Goal: Task Accomplishment & Management: Use online tool/utility

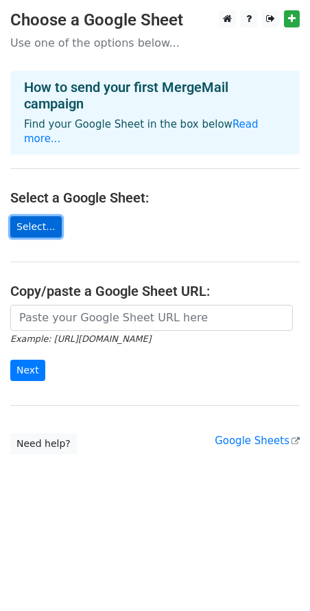
click at [25, 216] on link "Select..." at bounding box center [35, 226] width 51 height 21
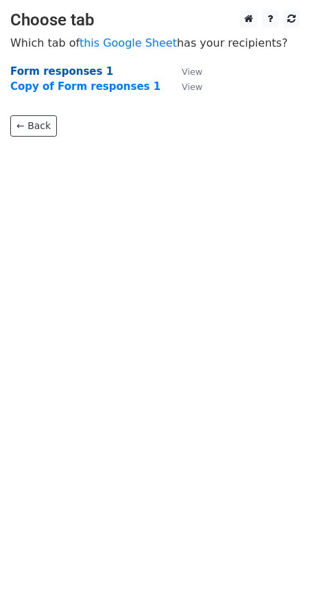
click at [64, 72] on strong "Form responses 1" at bounding box center [61, 71] width 103 height 12
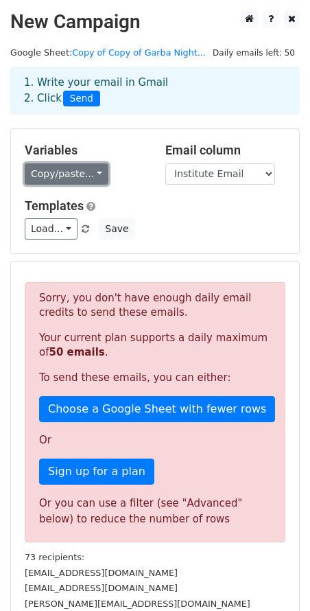
click at [73, 174] on link "Copy/paste..." at bounding box center [67, 173] width 84 height 21
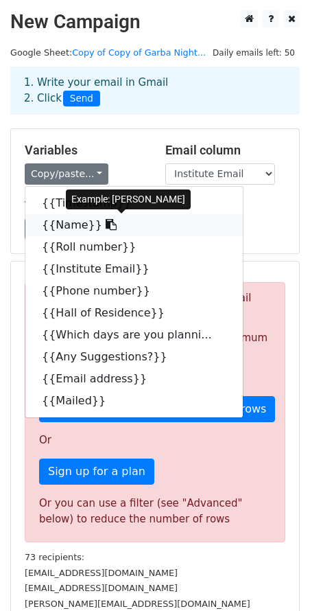
click at [62, 224] on link "{{Name}}" at bounding box center [134, 225] width 218 height 22
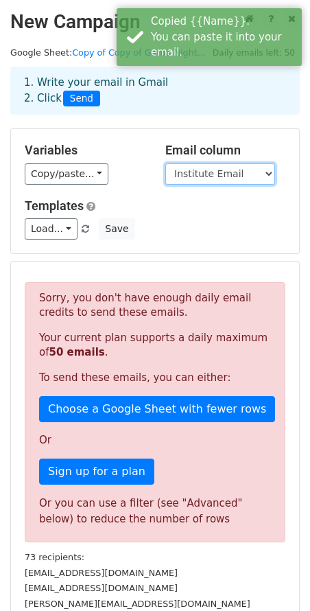
click at [189, 170] on select "Timestamp Name Roll number Institute Email Phone number Hall of Residence Which…" at bounding box center [220, 173] width 110 height 21
click at [165, 163] on select "Timestamp Name Roll number Institute Email Phone number Hall of Residence Which…" at bounding box center [220, 173] width 110 height 21
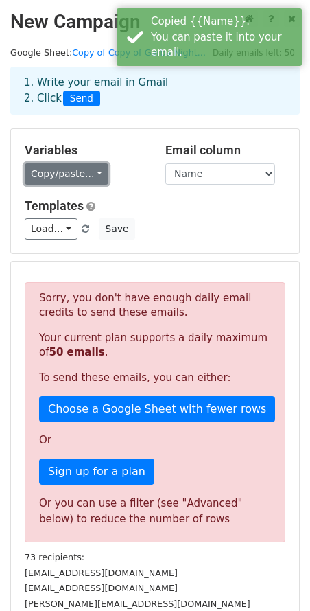
click at [87, 177] on link "Copy/paste..." at bounding box center [67, 173] width 84 height 21
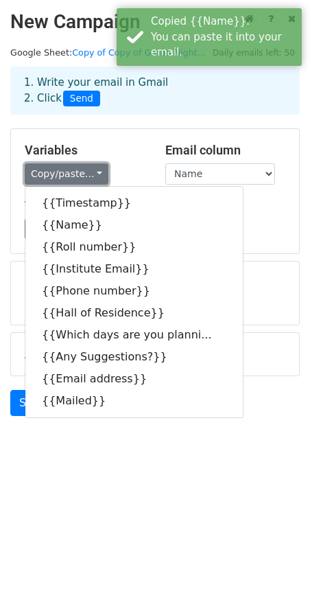
click at [87, 177] on link "Copy/paste..." at bounding box center [67, 173] width 84 height 21
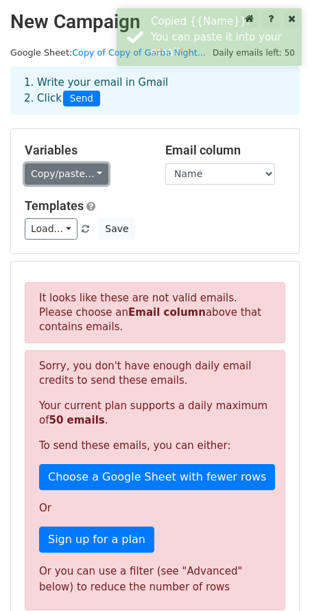
click at [89, 176] on link "Copy/paste..." at bounding box center [67, 173] width 84 height 21
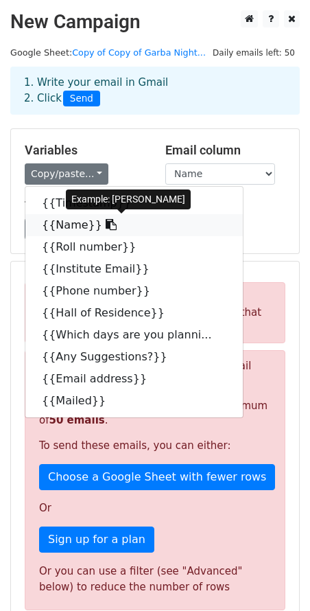
click at [79, 228] on link "{{Name}}" at bounding box center [134, 225] width 218 height 22
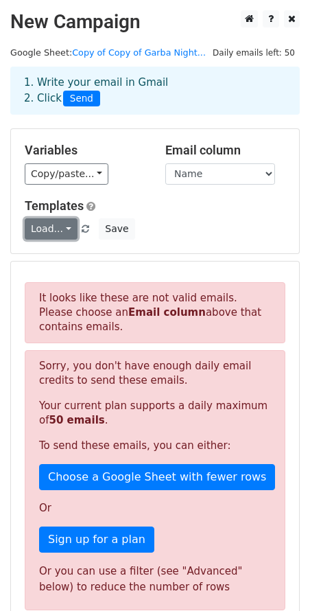
click at [53, 234] on link "Load..." at bounding box center [51, 228] width 53 height 21
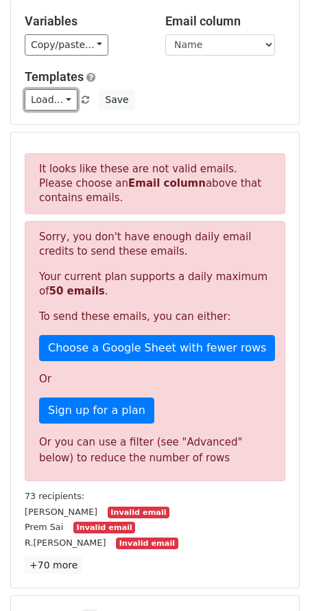
scroll to position [40, 0]
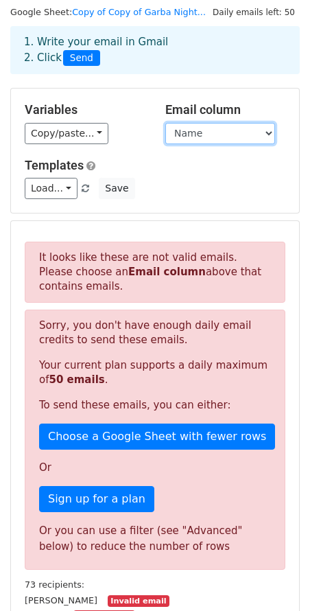
click at [195, 126] on select "Timestamp Name Roll number Institute Email Phone number Hall of Residence Which…" at bounding box center [220, 133] width 110 height 21
select select "Institute Email"
click at [165, 123] on select "Timestamp Name Roll number Institute Email Phone number Hall of Residence Which…" at bounding box center [220, 133] width 110 height 21
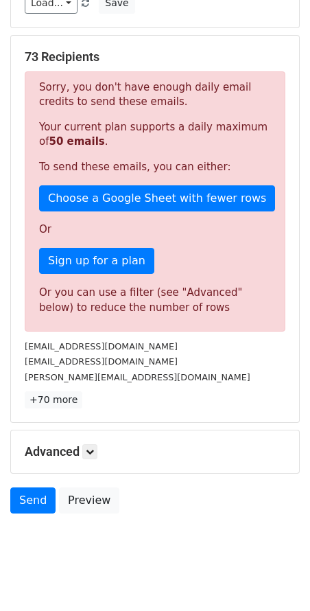
scroll to position [235, 0]
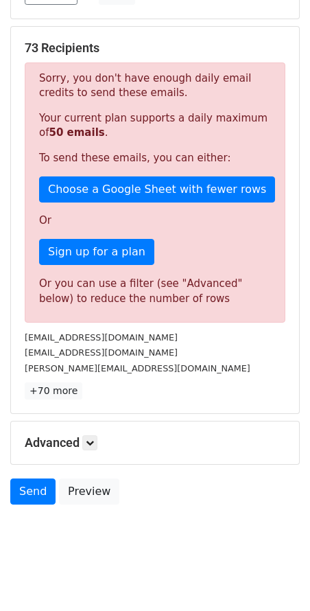
click at [77, 441] on h5 "Advanced" at bounding box center [155, 442] width 261 height 15
click at [88, 445] on link at bounding box center [89, 442] width 15 height 15
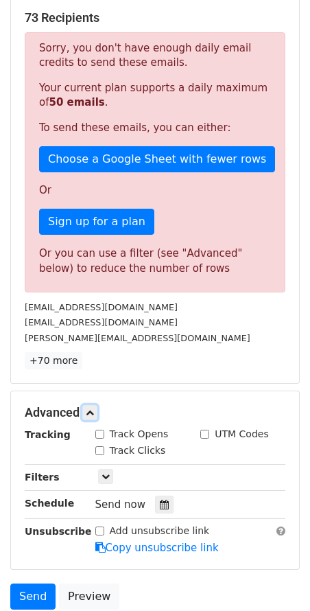
scroll to position [294, 0]
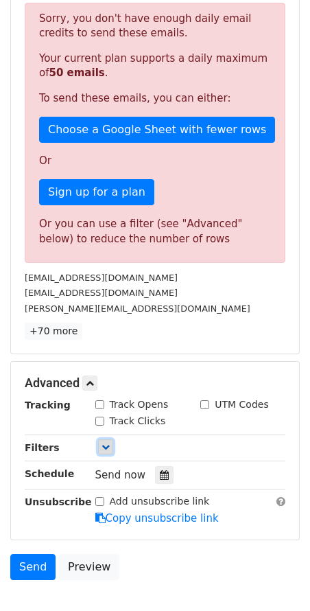
click at [108, 448] on icon at bounding box center [106, 447] width 8 height 8
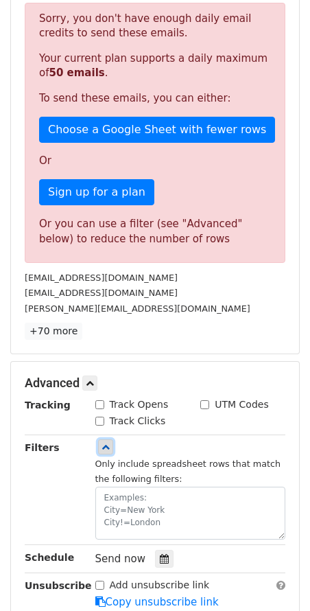
click at [108, 448] on icon at bounding box center [106, 447] width 8 height 8
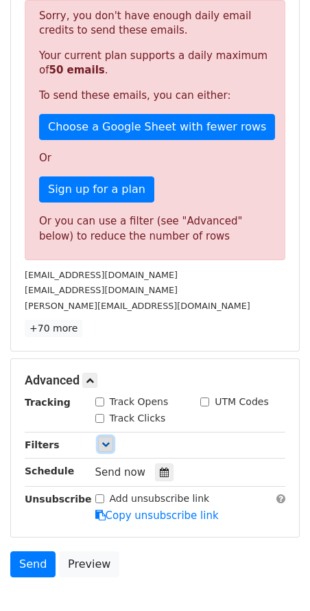
scroll to position [308, 0]
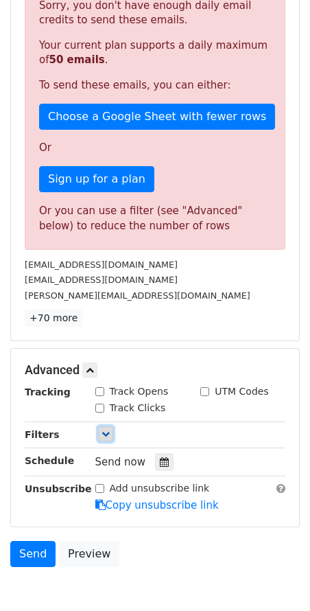
click at [102, 430] on icon at bounding box center [106, 434] width 8 height 8
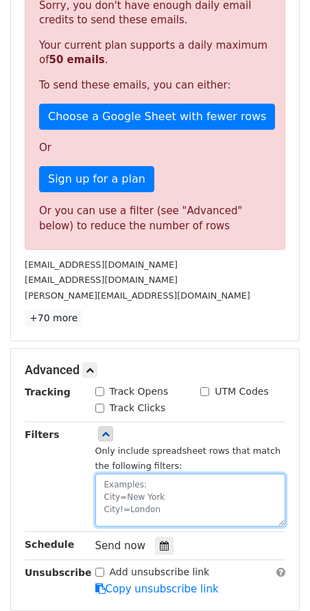
click at [126, 482] on textarea at bounding box center [190, 500] width 191 height 53
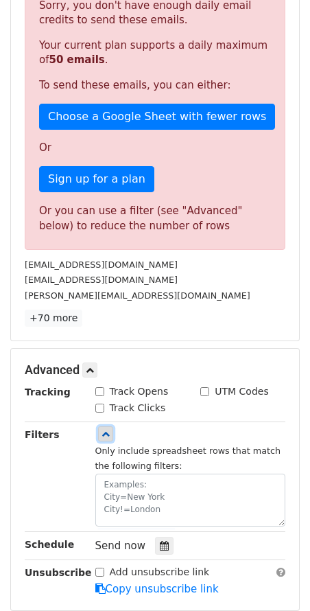
click at [102, 436] on icon at bounding box center [106, 434] width 8 height 8
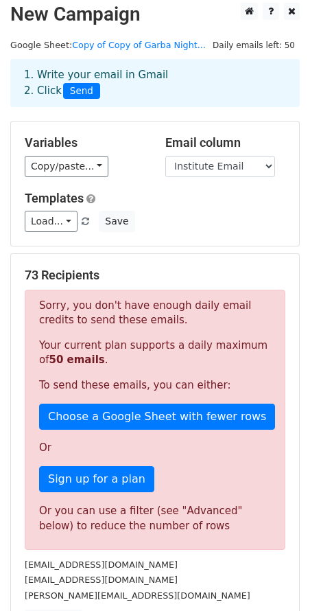
scroll to position [0, 0]
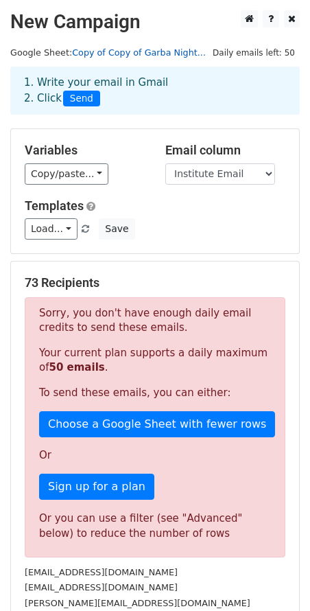
click at [131, 53] on link "Copy of Copy of Garba Night..." at bounding box center [139, 52] width 134 height 10
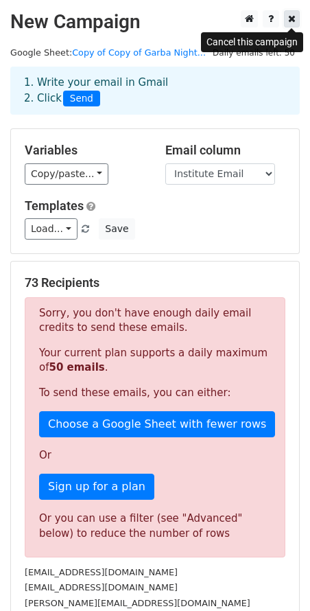
click at [291, 23] on icon at bounding box center [292, 19] width 8 height 10
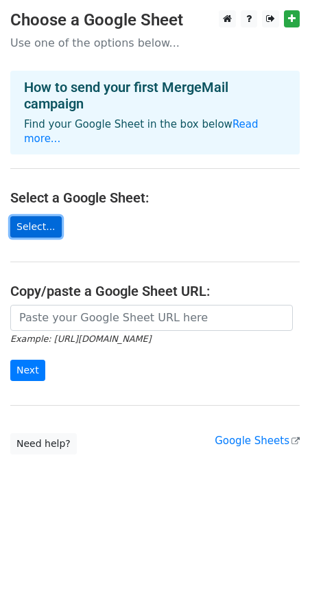
click at [34, 216] on link "Select..." at bounding box center [35, 226] width 51 height 21
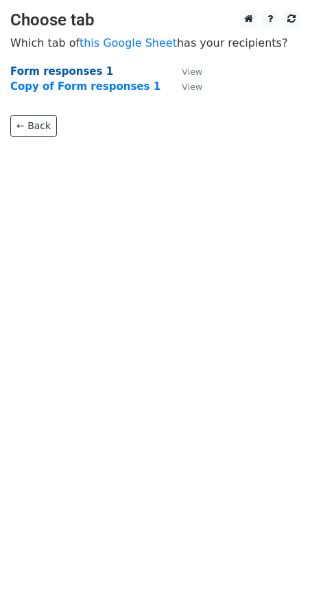
click at [50, 72] on strong "Form responses 1" at bounding box center [61, 71] width 103 height 12
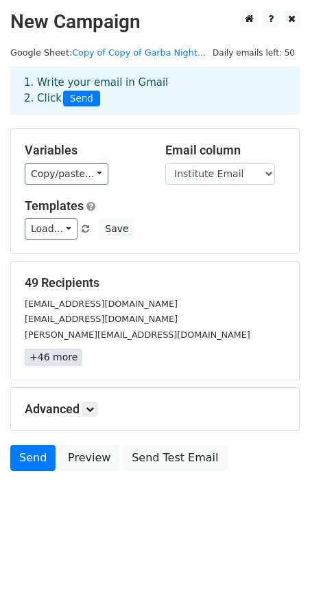
click at [59, 357] on link "+46 more" at bounding box center [54, 357] width 58 height 17
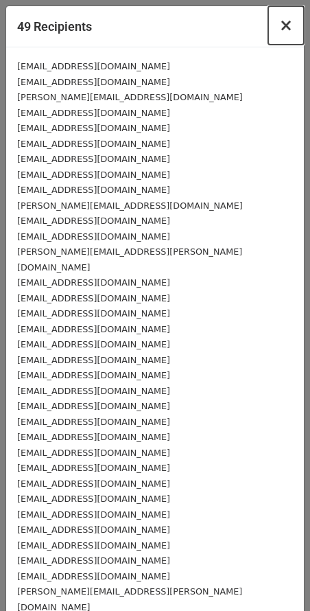
click at [284, 28] on span "×" at bounding box center [286, 25] width 14 height 19
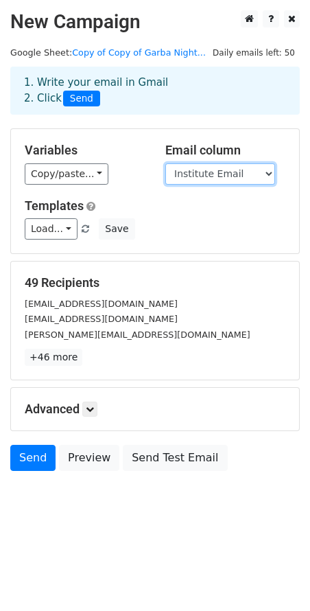
click at [198, 178] on select "Timestamp Name Roll number Institute Email Phone number Hall of Residence Which…" at bounding box center [220, 173] width 110 height 21
click at [165, 163] on select "Timestamp Name Roll number Institute Email Phone number Hall of Residence Which…" at bounding box center [220, 173] width 110 height 21
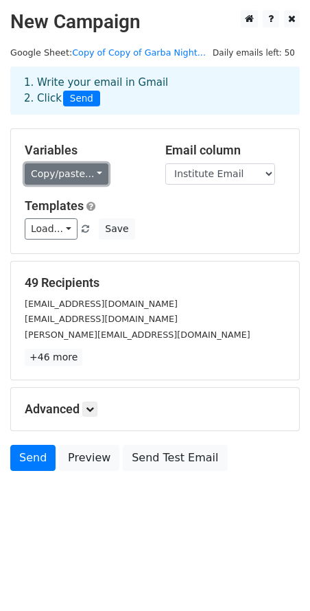
click at [76, 170] on link "Copy/paste..." at bounding box center [67, 173] width 84 height 21
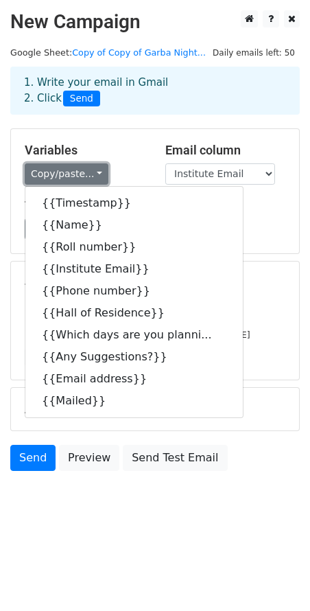
click at [76, 168] on link "Copy/paste..." at bounding box center [67, 173] width 84 height 21
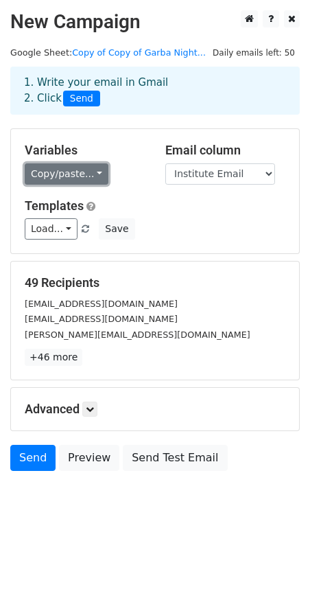
click at [76, 168] on link "Copy/paste..." at bounding box center [67, 173] width 84 height 21
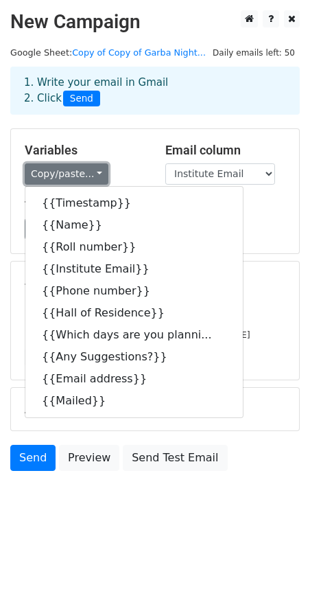
click at [76, 168] on link "Copy/paste..." at bounding box center [67, 173] width 84 height 21
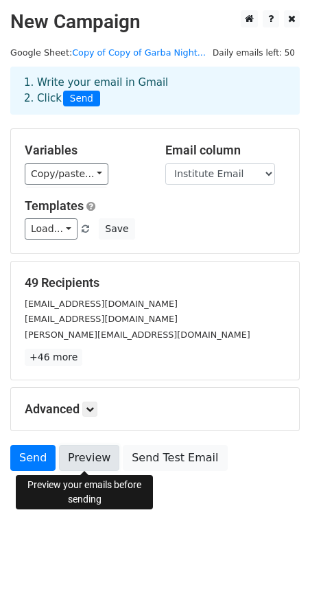
click at [98, 460] on link "Preview" at bounding box center [89, 458] width 60 height 26
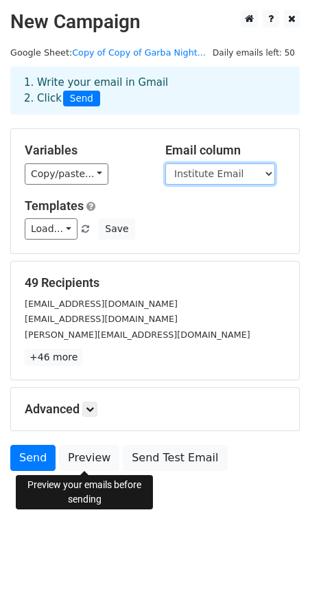
click at [209, 166] on select "Timestamp Name Roll number Institute Email Phone number Hall of Residence Which…" at bounding box center [220, 173] width 110 height 21
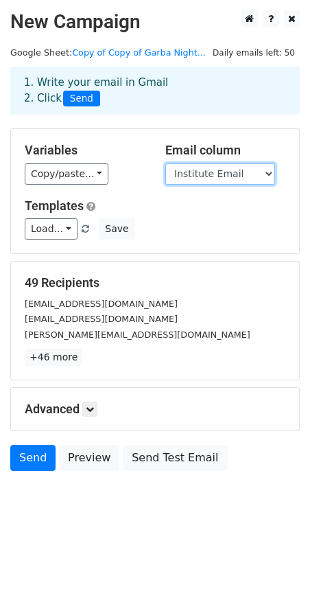
select select "Email address"
click at [165, 163] on select "Timestamp Name Roll number Institute Email Phone number Hall of Residence Which…" at bounding box center [220, 173] width 110 height 21
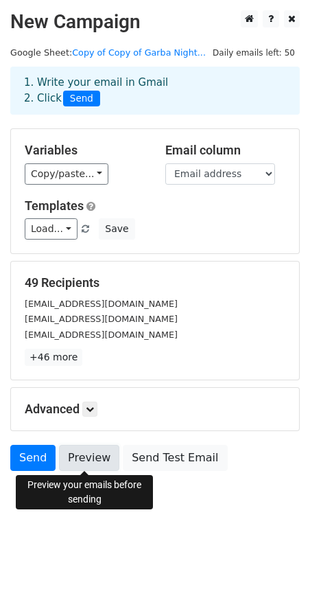
click at [71, 454] on link "Preview" at bounding box center [89, 458] width 60 height 26
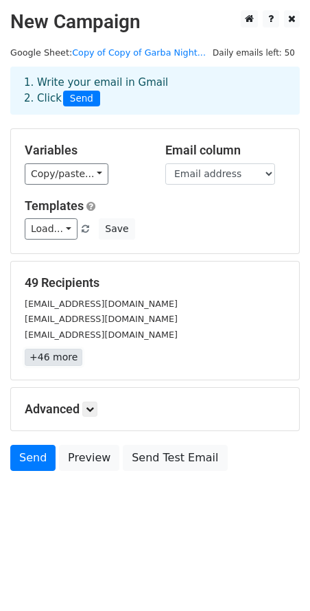
click at [42, 357] on link "+46 more" at bounding box center [54, 357] width 58 height 17
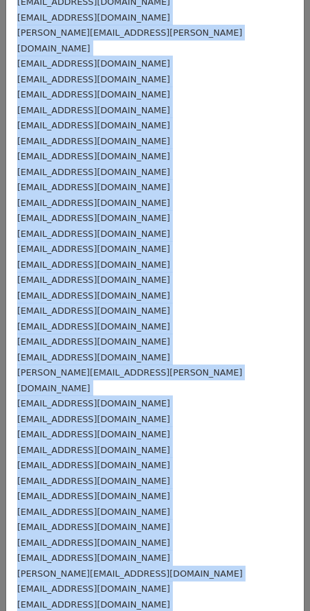
scroll to position [270, 0]
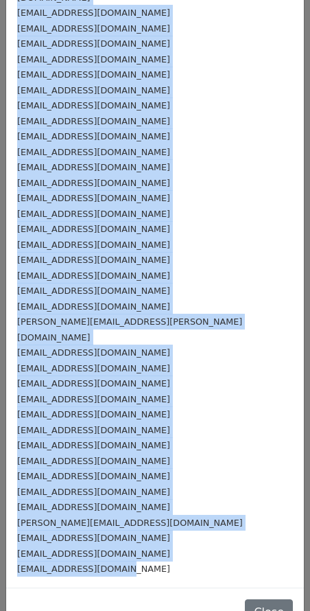
drag, startPoint x: 16, startPoint y: 66, endPoint x: 192, endPoint y: 541, distance: 506.5
click at [192, 541] on div "koenabiswal@gmail.com premsai8231@gmail.com rathlavathnikitha20062005@gmail.com…" at bounding box center [155, 183] width 298 height 810
copy div "koenabiswal@gmail.com premsai8231@gmail.com rathlavathnikitha20062005@gmail.com…"
click at [114, 38] on small "[EMAIL_ADDRESS][DOMAIN_NAME]" at bounding box center [93, 43] width 153 height 10
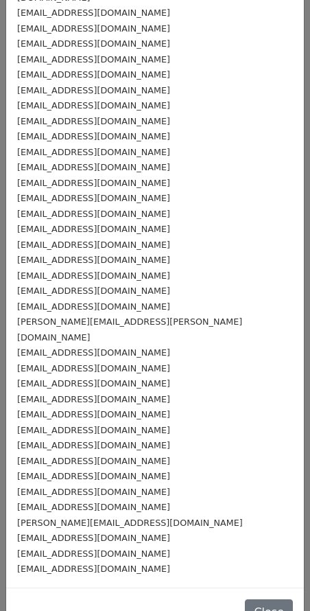
scroll to position [0, 0]
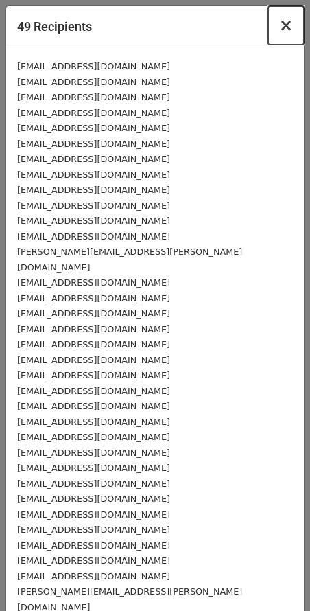
click at [289, 24] on span "×" at bounding box center [286, 25] width 14 height 19
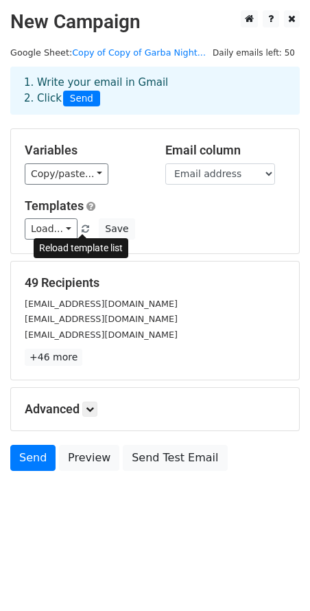
click at [84, 229] on span at bounding box center [86, 229] width 8 height 9
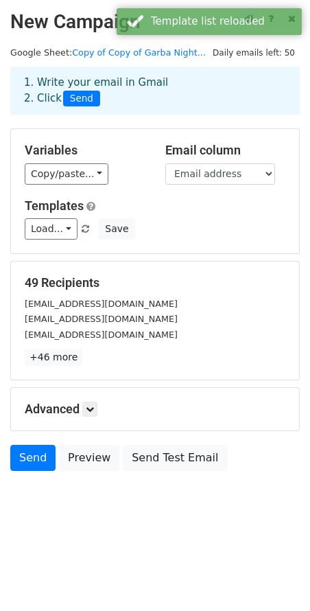
click at [162, 217] on div "Templates Load... No templates saved Save" at bounding box center [154, 219] width 281 height 42
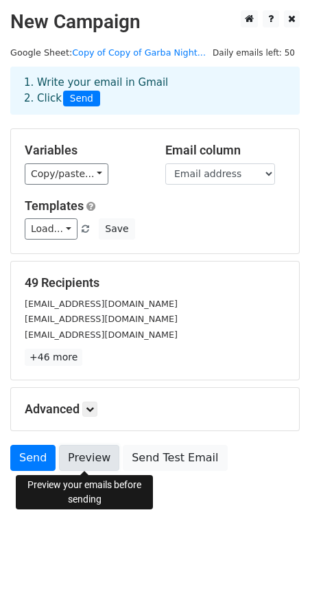
click at [73, 456] on link "Preview" at bounding box center [89, 458] width 60 height 26
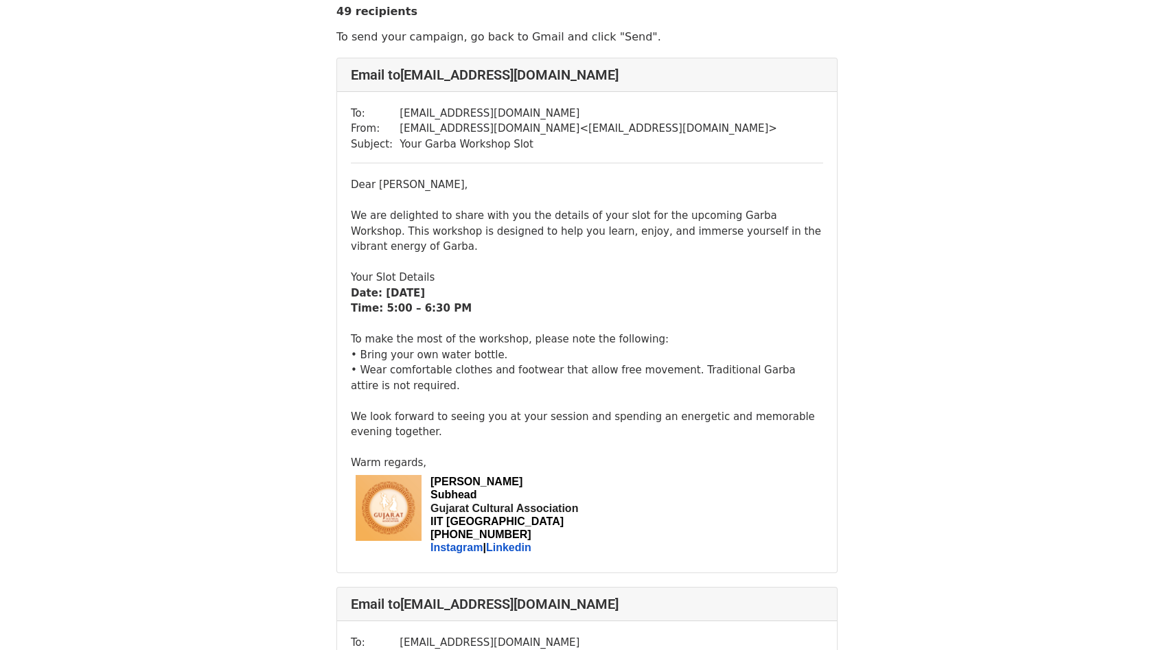
scroll to position [43, 0]
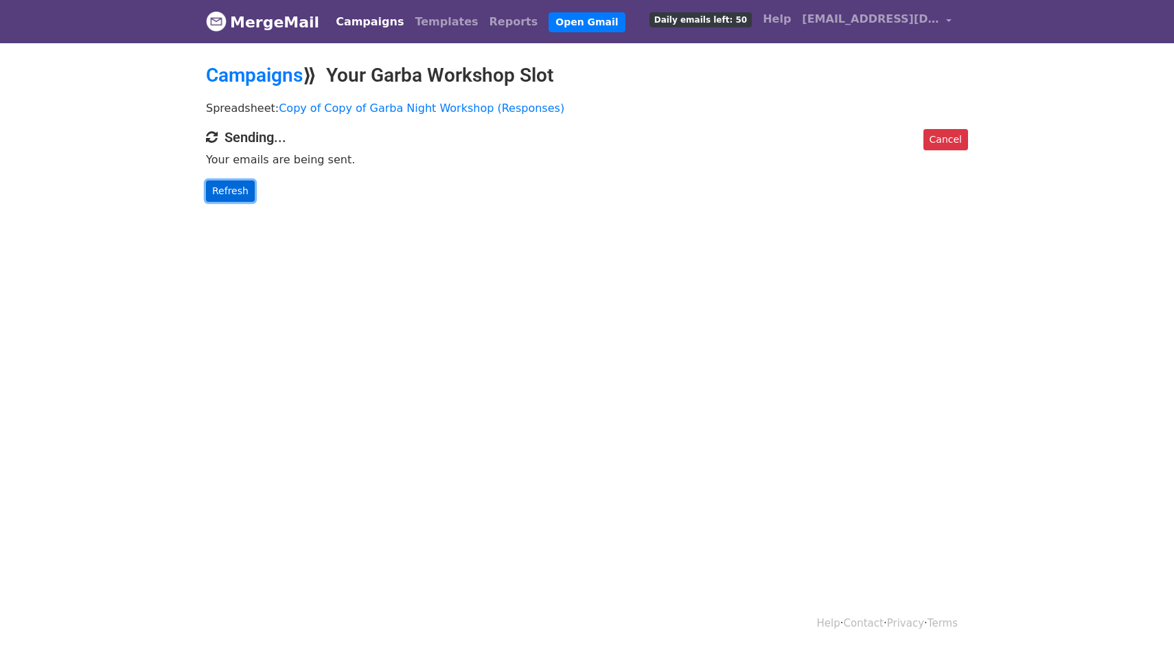
click at [207, 192] on link "Refresh" at bounding box center [230, 191] width 49 height 21
click at [231, 185] on link "Refresh" at bounding box center [230, 191] width 49 height 21
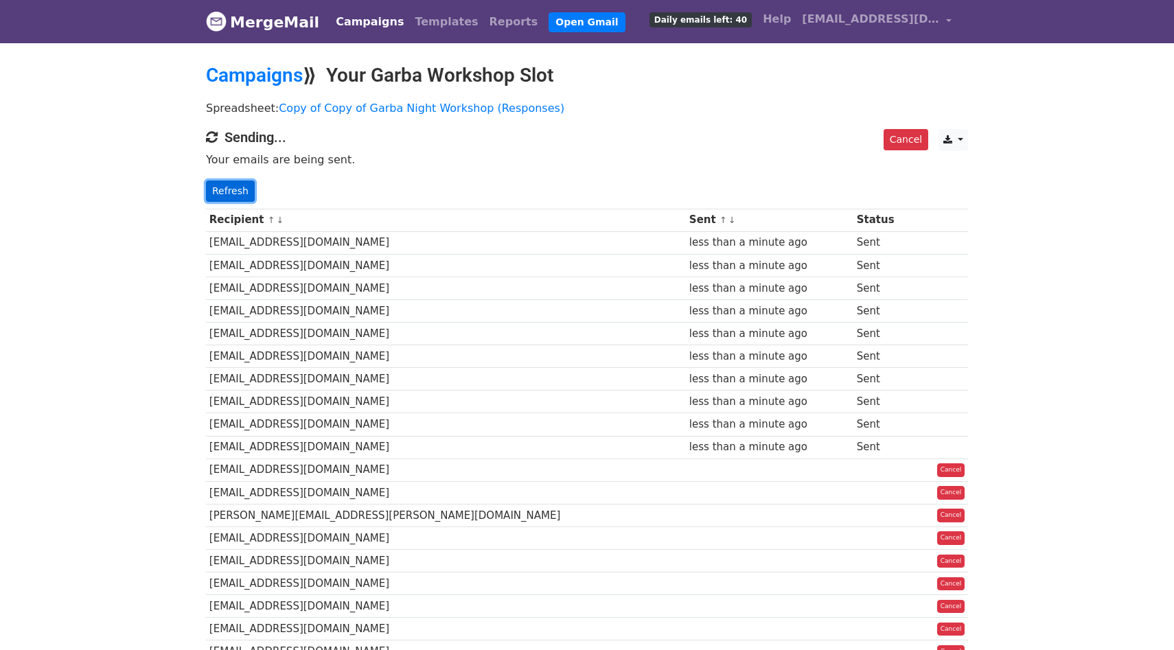
click at [221, 190] on link "Refresh" at bounding box center [230, 191] width 49 height 21
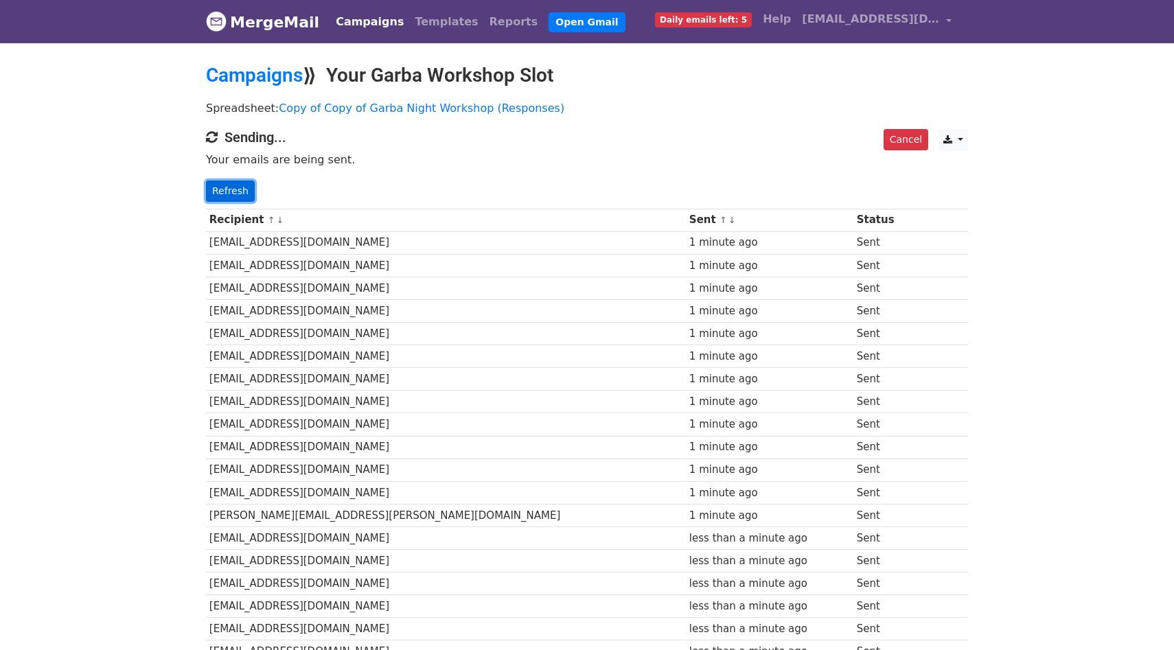
click at [225, 194] on link "Refresh" at bounding box center [230, 191] width 49 height 21
